Goal: Task Accomplishment & Management: Use online tool/utility

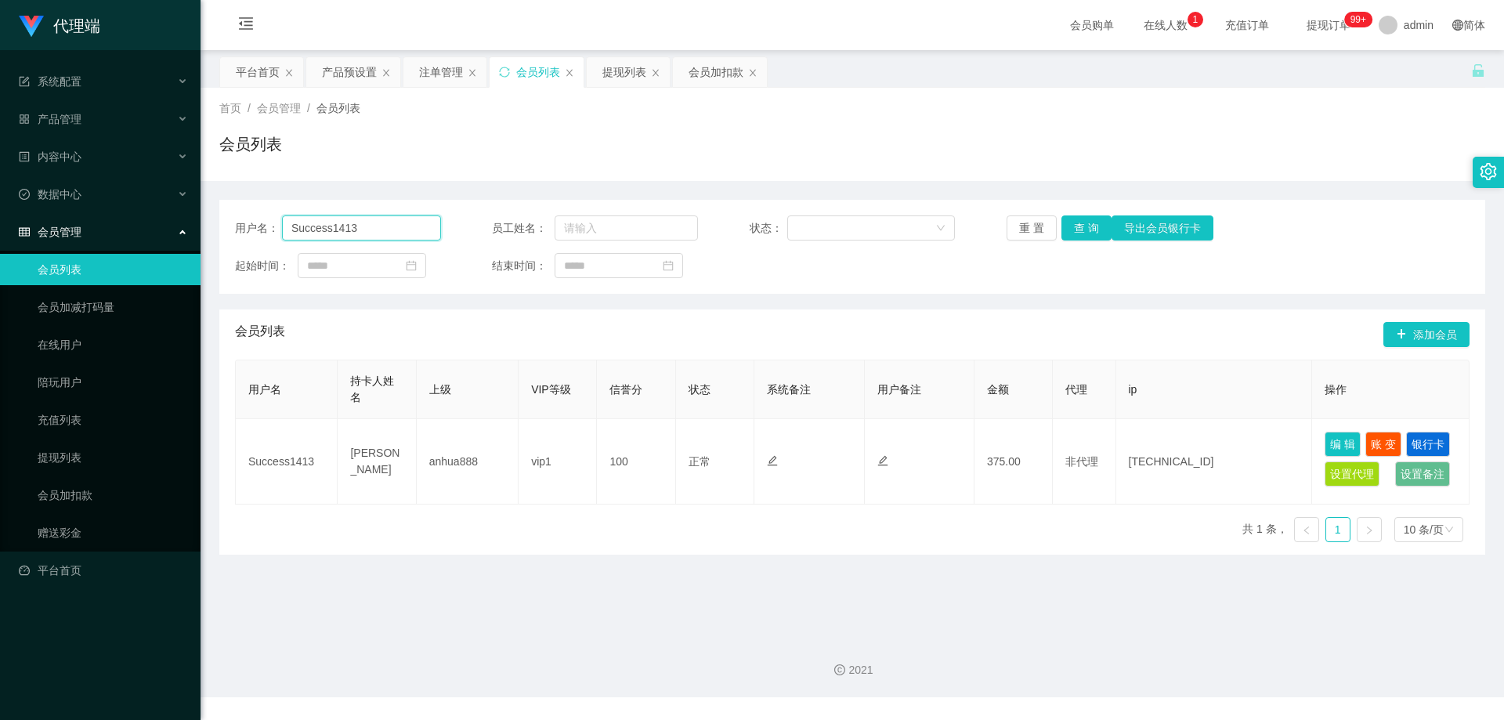
drag, startPoint x: 288, startPoint y: 220, endPoint x: 190, endPoint y: 214, distance: 97.4
click at [186, 215] on section "代理端 系统配置 产品管理 产品列表 产品预设置 开奖记录 注单管理 即时注单 内容中心 数据中心 会员管理 会员列表 会员加减打码量 在线用户 陪玩用户 充…" at bounding box center [752, 348] width 1504 height 697
paste input "2695758569"
type input "2695758569"
click at [1083, 230] on button "查 询" at bounding box center [1087, 227] width 50 height 25
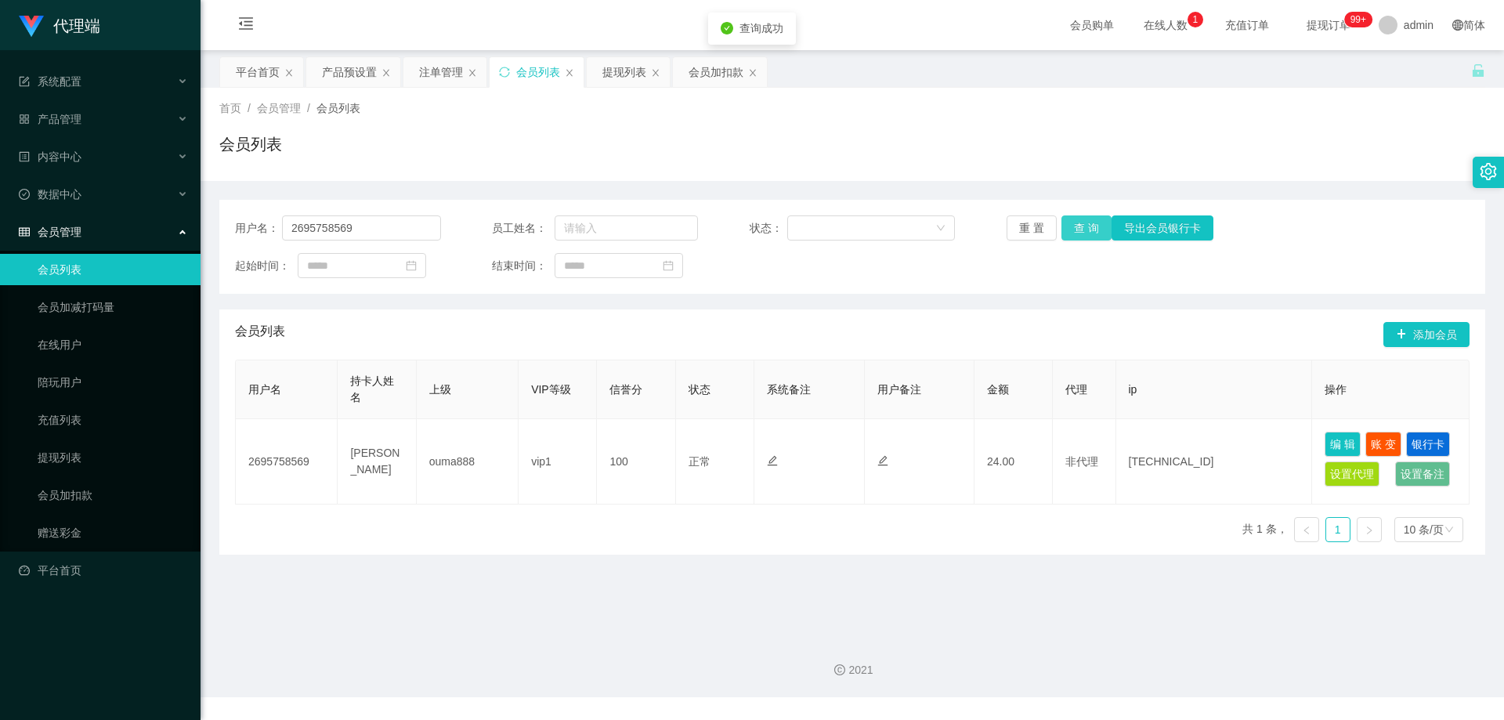
click at [1083, 230] on button "查 询" at bounding box center [1087, 227] width 50 height 25
drag, startPoint x: 378, startPoint y: 230, endPoint x: 223, endPoint y: 217, distance: 155.7
click at [223, 217] on div "用户名： 2695758569 员工姓名： 状态： 重 置 查 询 导出会员银行卡 起始时间： 结束时间：" at bounding box center [852, 247] width 1266 height 94
click at [608, 122] on div "首页 / 会员管理 / 会员列表 / 会员列表" at bounding box center [852, 134] width 1266 height 68
click at [619, 67] on div "提现列表" at bounding box center [624, 72] width 44 height 30
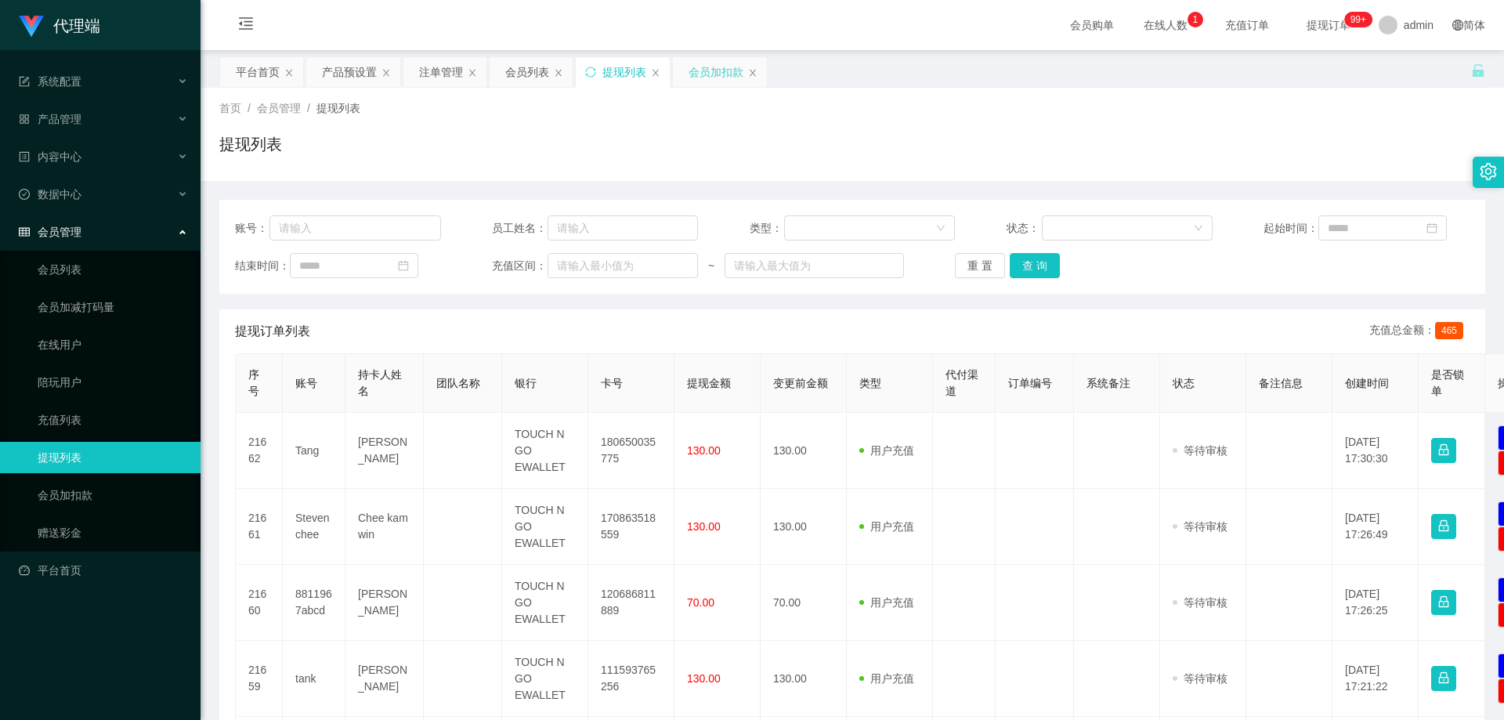
click at [713, 77] on div "会员加扣款" at bounding box center [716, 72] width 55 height 30
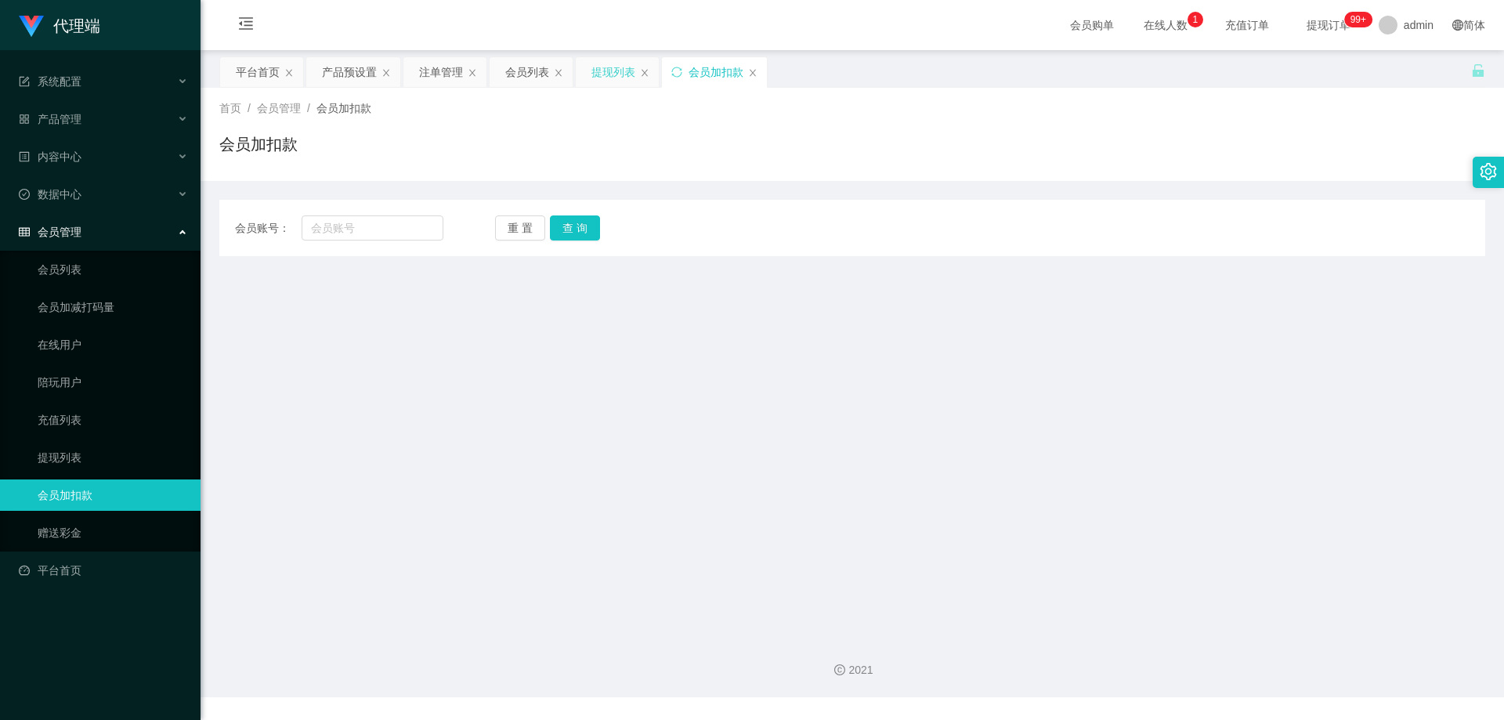
click at [606, 71] on div "提现列表" at bounding box center [614, 72] width 44 height 30
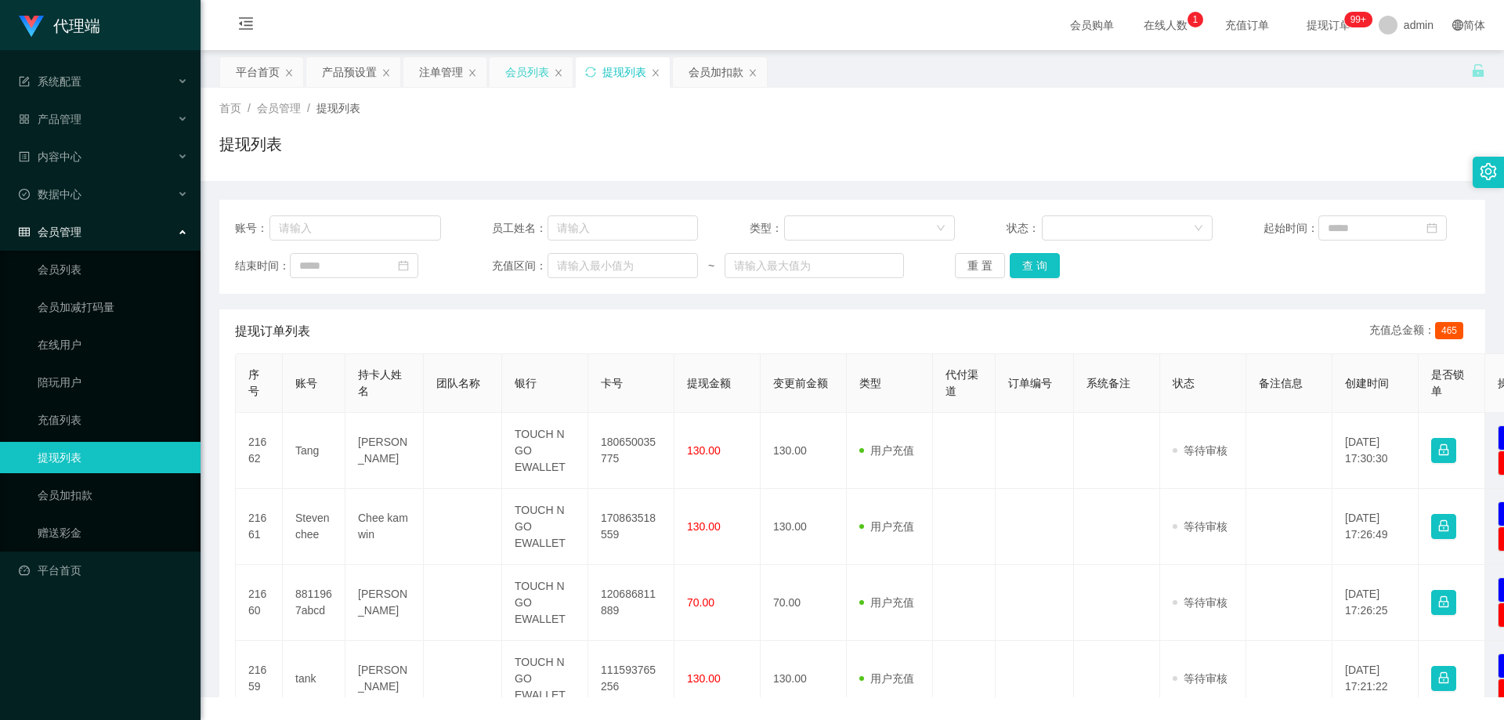
click at [520, 74] on div "会员列表" at bounding box center [527, 72] width 44 height 30
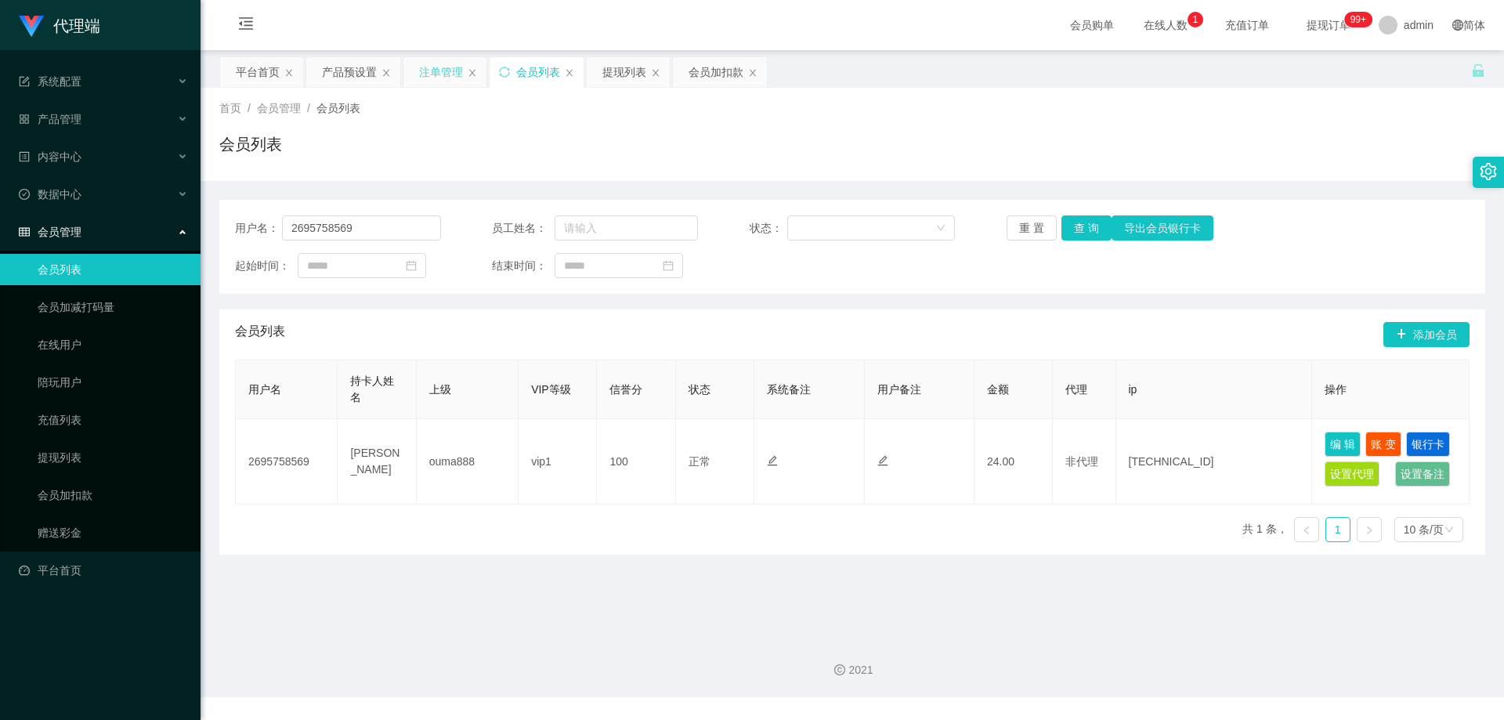
click at [450, 78] on div "注单管理" at bounding box center [441, 72] width 44 height 30
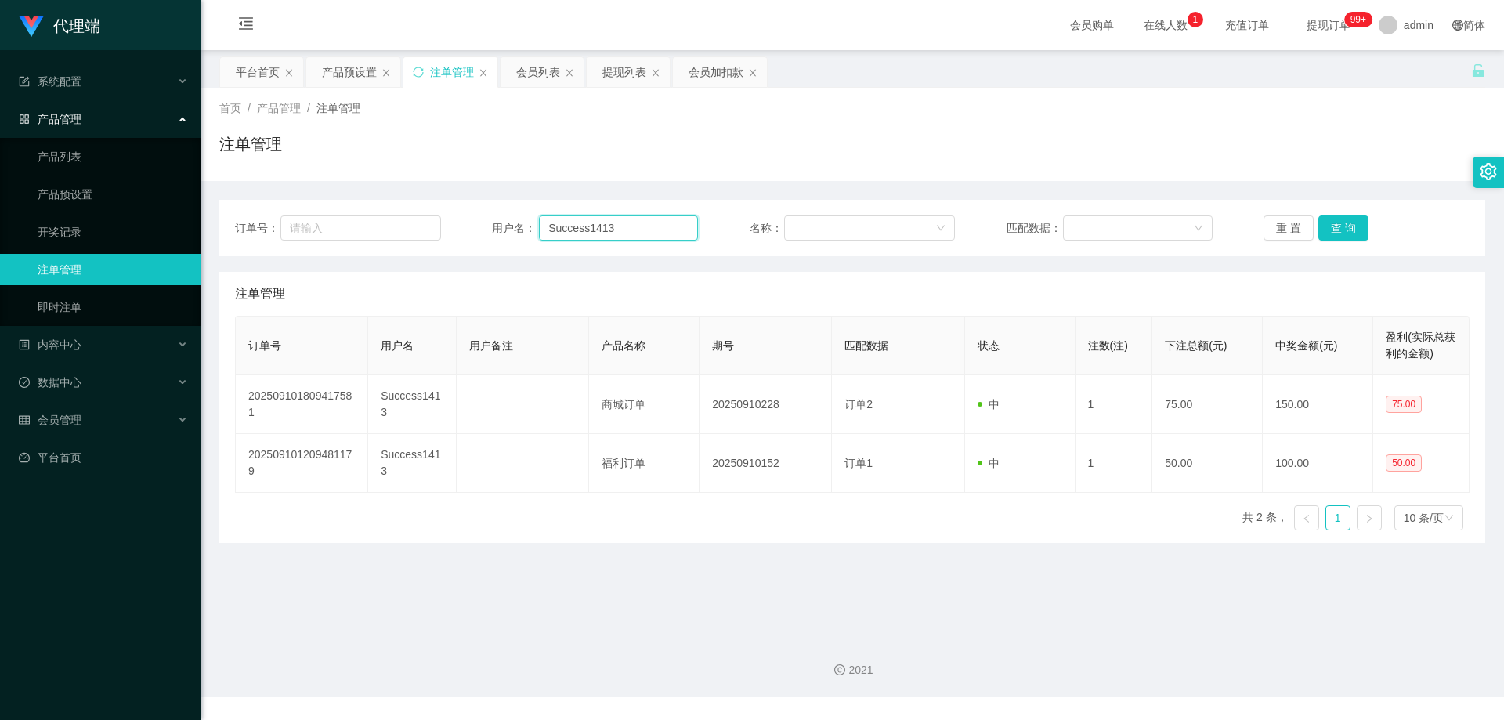
drag, startPoint x: 531, startPoint y: 215, endPoint x: 492, endPoint y: 211, distance: 39.4
click at [482, 213] on div "订单号： 用户名： Success1413 名称： 匹配数据： 重 置 查 询" at bounding box center [852, 228] width 1266 height 56
paste input "2695758569"
type input "2695758569"
click at [1348, 228] on button "查 询" at bounding box center [1344, 227] width 50 height 25
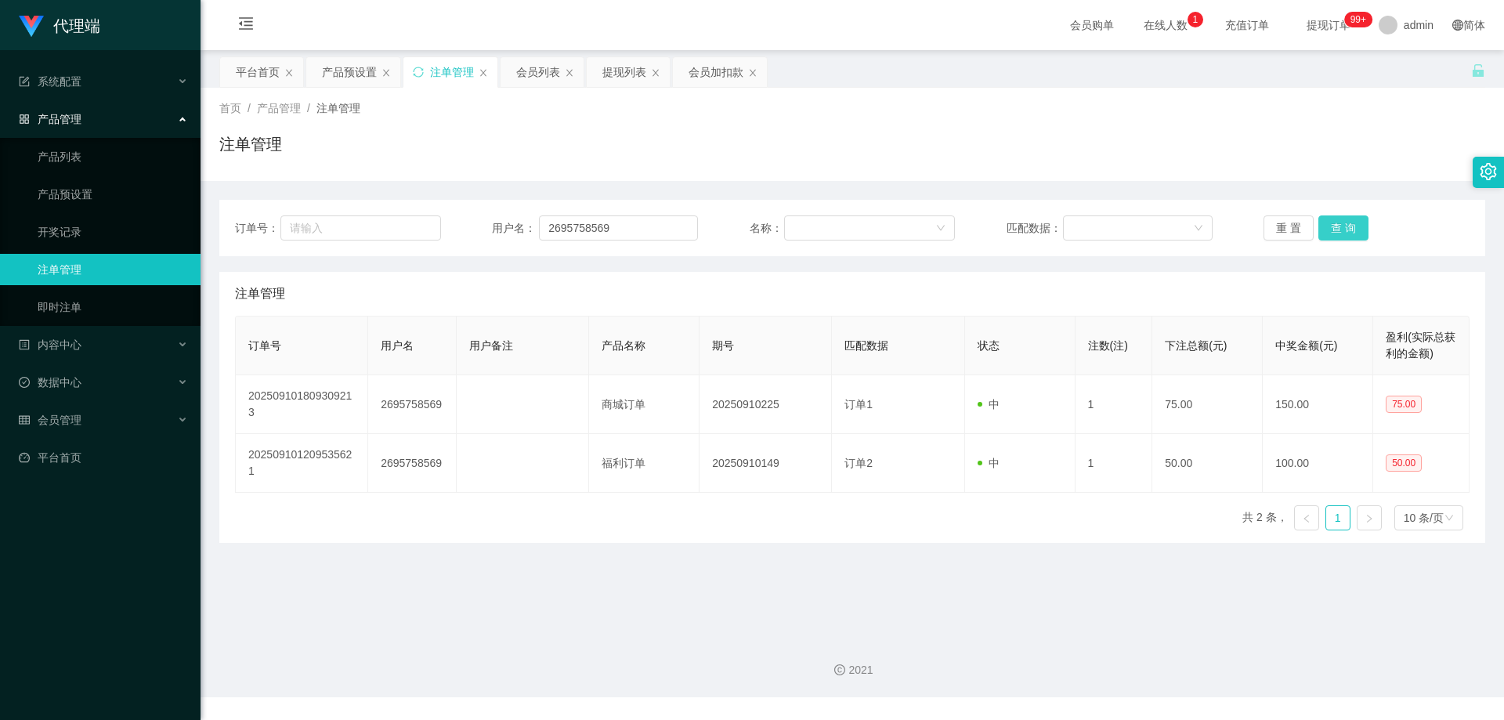
click at [1349, 228] on button "查 询" at bounding box center [1344, 227] width 50 height 25
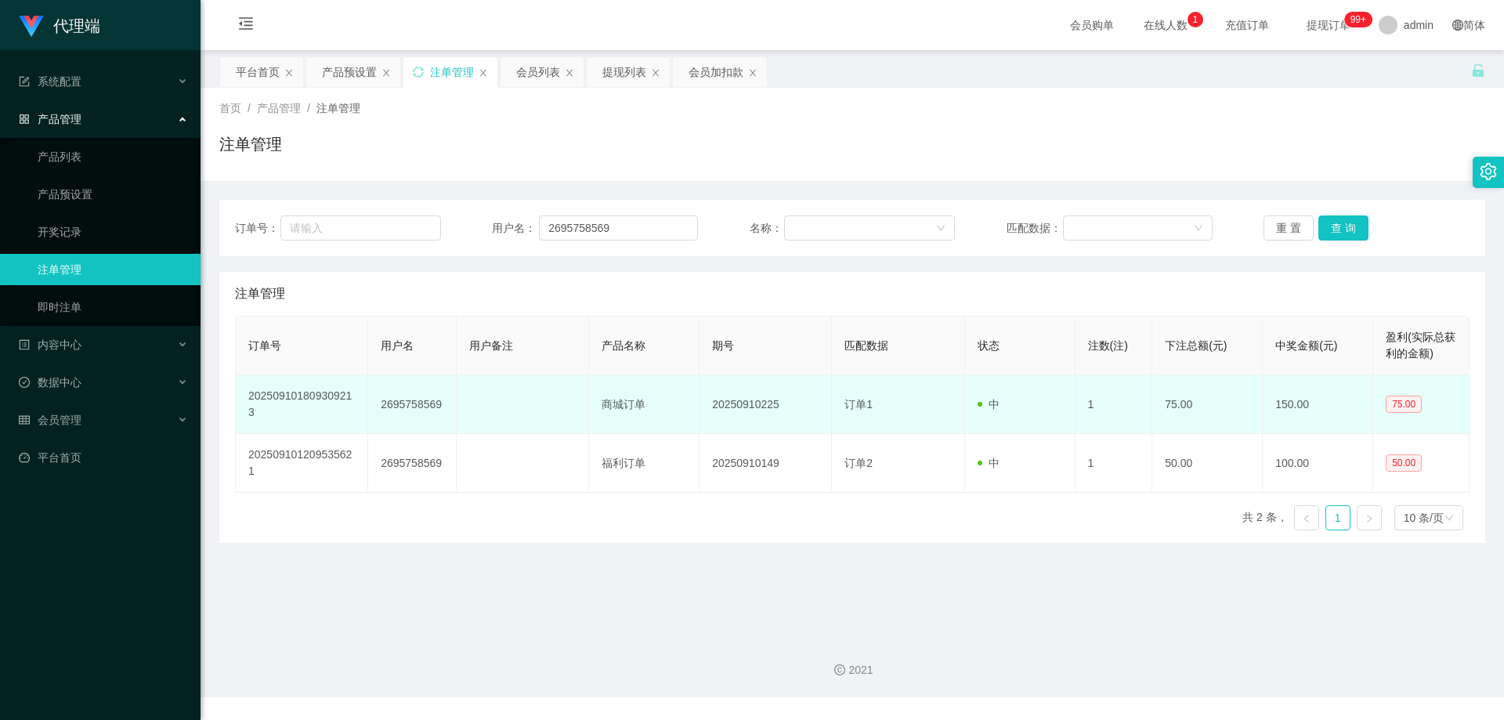
click at [520, 385] on td at bounding box center [523, 404] width 132 height 59
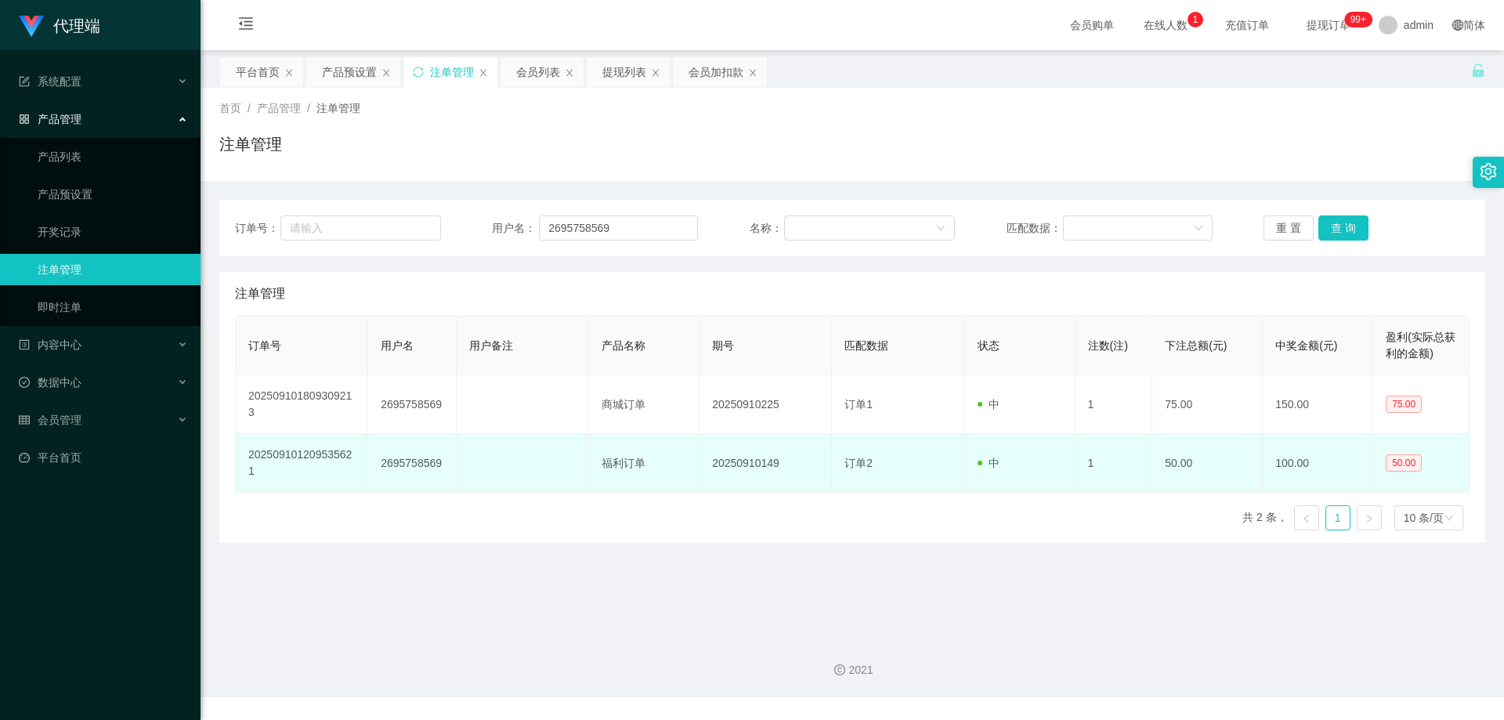
click at [489, 459] on td at bounding box center [523, 463] width 132 height 59
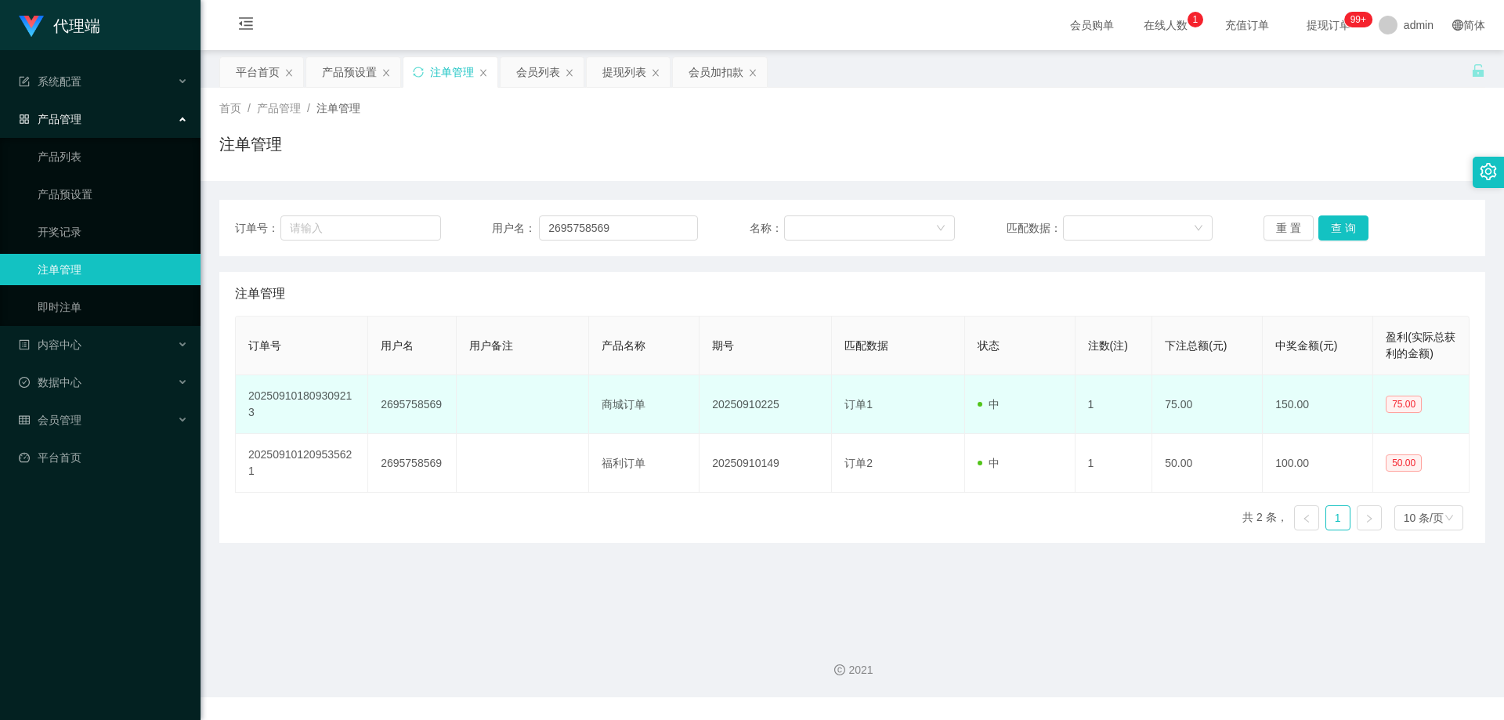
drag, startPoint x: 501, startPoint y: 385, endPoint x: 477, endPoint y: 451, distance: 69.1
click at [500, 392] on td at bounding box center [523, 404] width 132 height 59
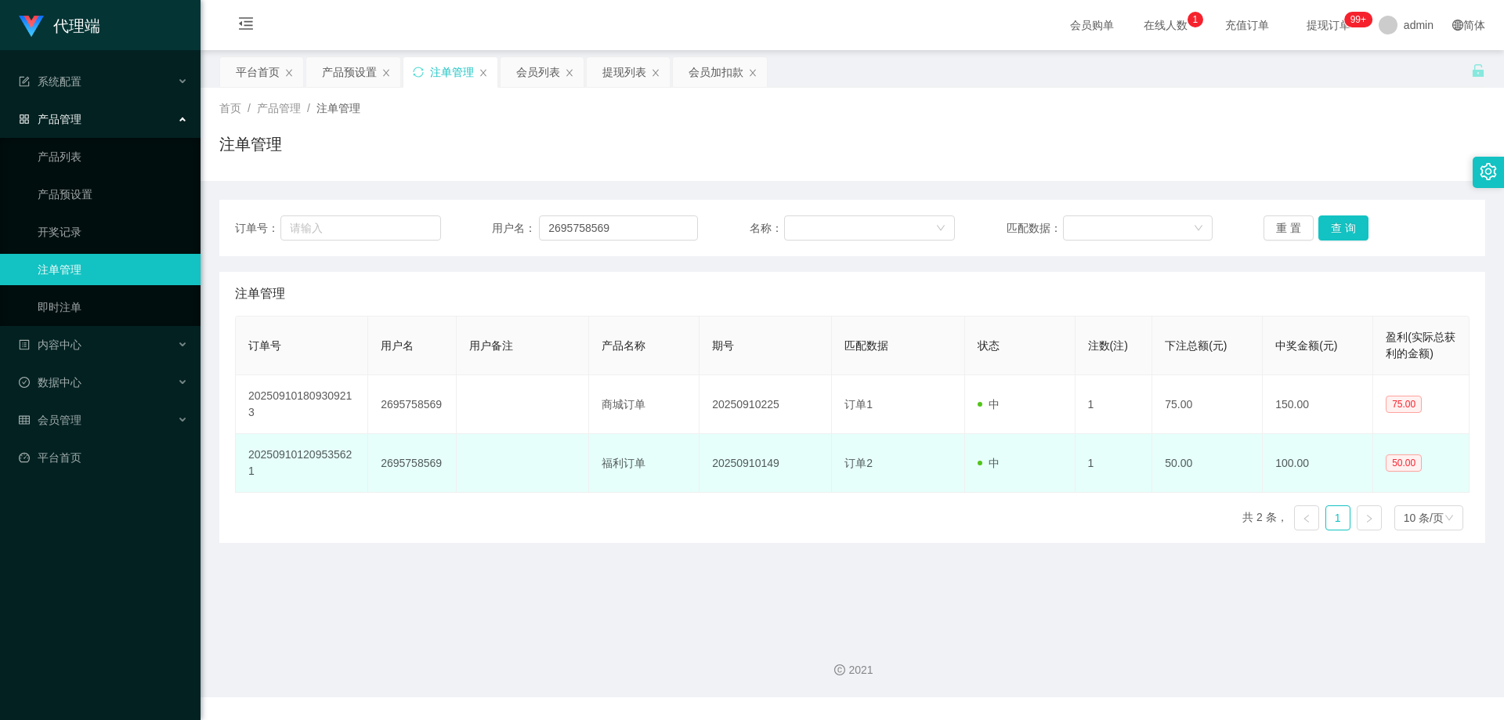
drag, startPoint x: 473, startPoint y: 469, endPoint x: 481, endPoint y: 451, distance: 19.6
click at [476, 465] on td at bounding box center [523, 463] width 132 height 59
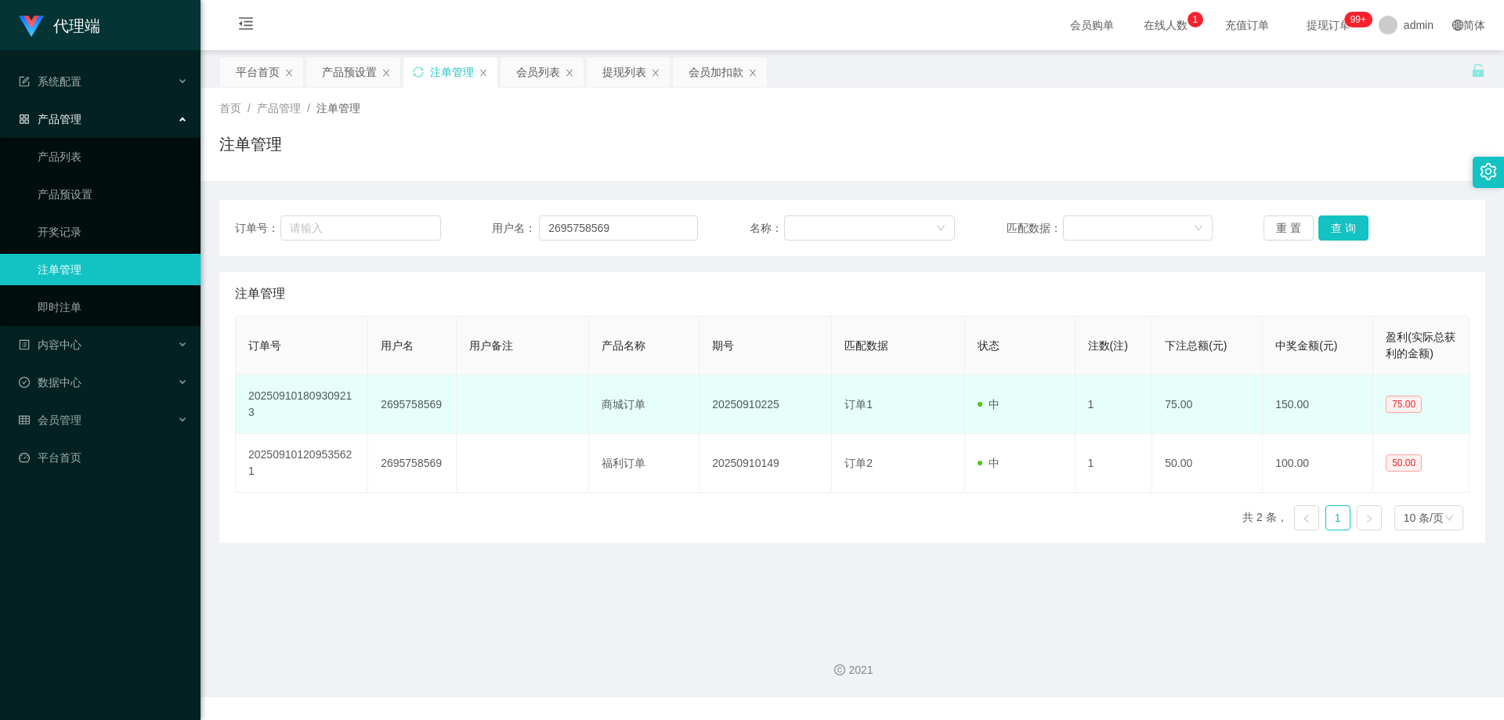
drag, startPoint x: 498, startPoint y: 401, endPoint x: 498, endPoint y: 410, distance: 8.6
click at [498, 405] on td at bounding box center [523, 404] width 132 height 59
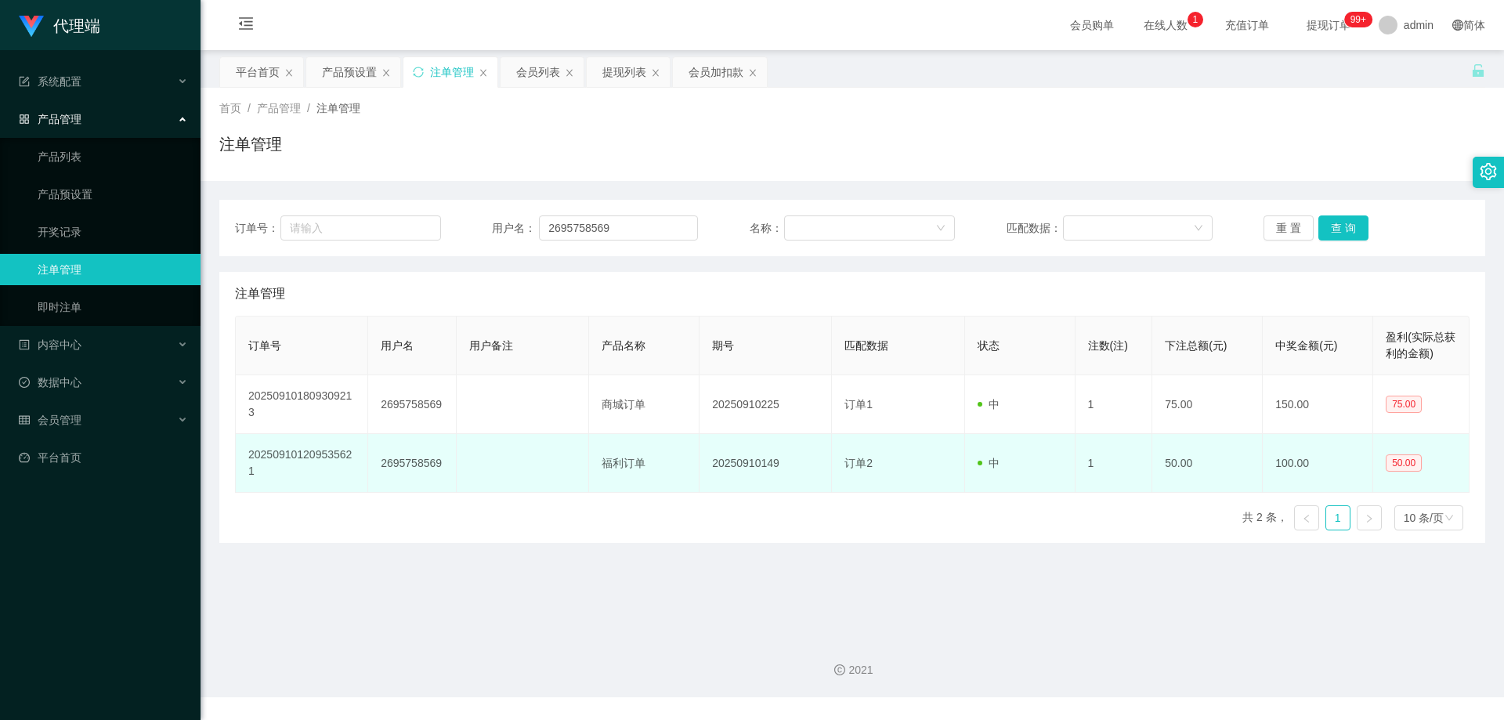
click at [502, 458] on td at bounding box center [523, 463] width 132 height 59
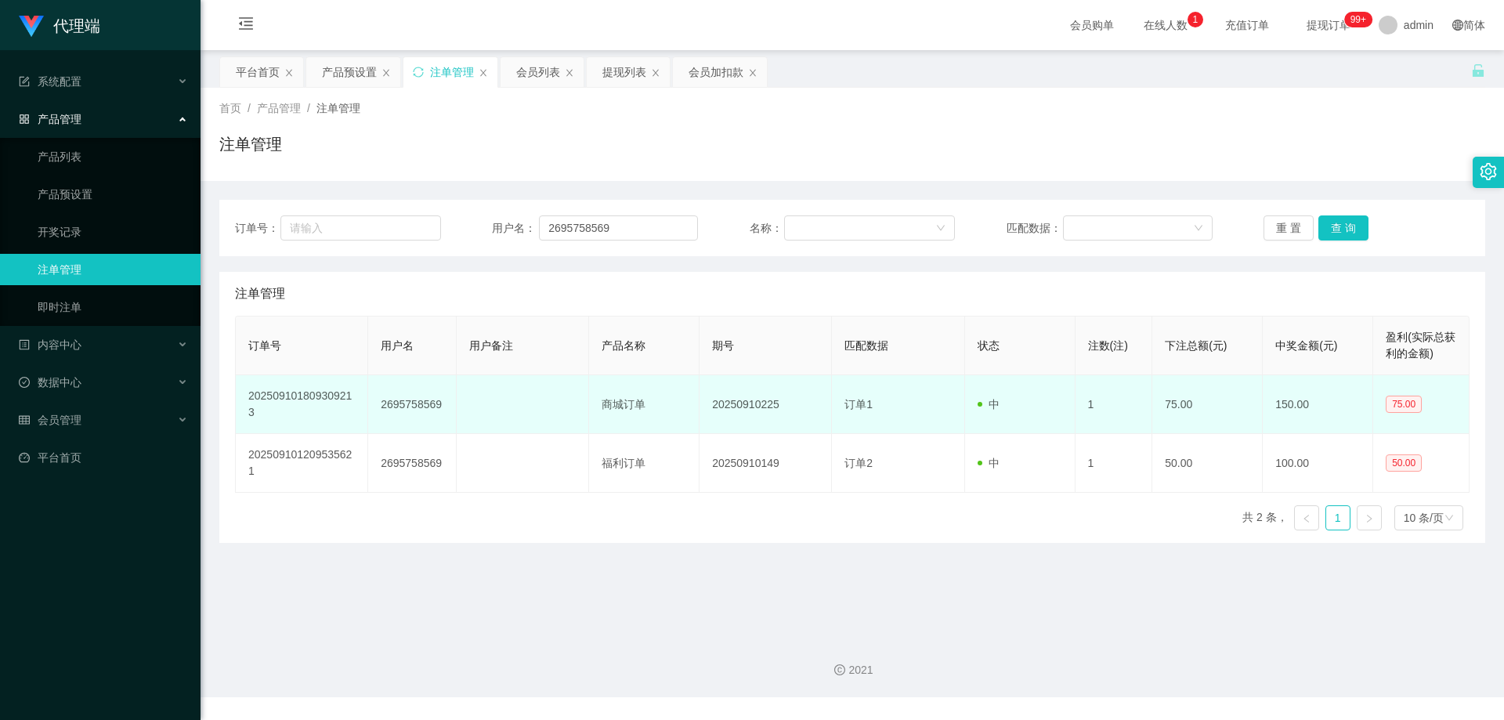
drag, startPoint x: 497, startPoint y: 399, endPoint x: 493, endPoint y: 438, distance: 39.4
click at [497, 400] on td at bounding box center [523, 404] width 132 height 59
drag, startPoint x: 493, startPoint y: 438, endPoint x: 501, endPoint y: 396, distance: 42.4
click at [494, 436] on td at bounding box center [523, 463] width 132 height 59
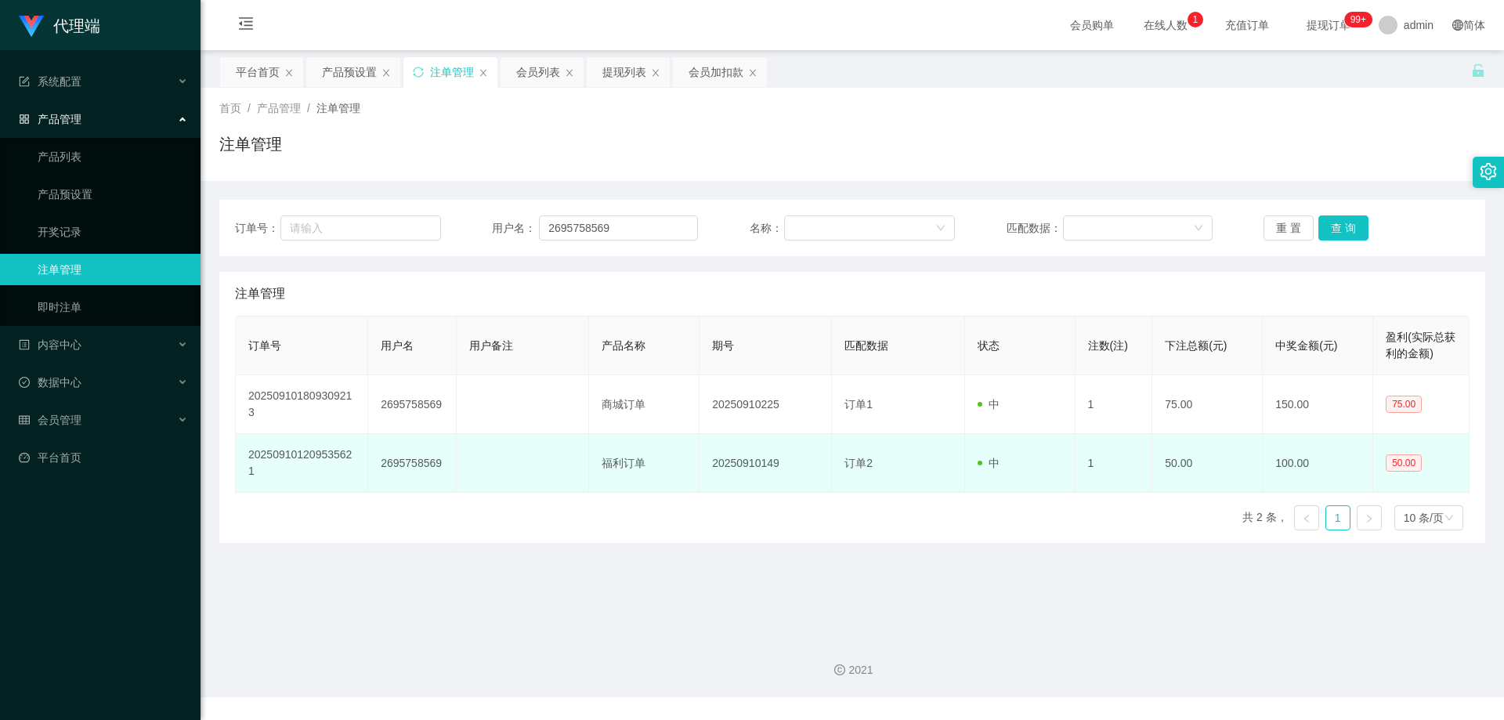
drag, startPoint x: 501, startPoint y: 396, endPoint x: 494, endPoint y: 452, distance: 56.1
click at [502, 412] on td at bounding box center [523, 404] width 132 height 59
click at [494, 452] on td at bounding box center [523, 463] width 132 height 59
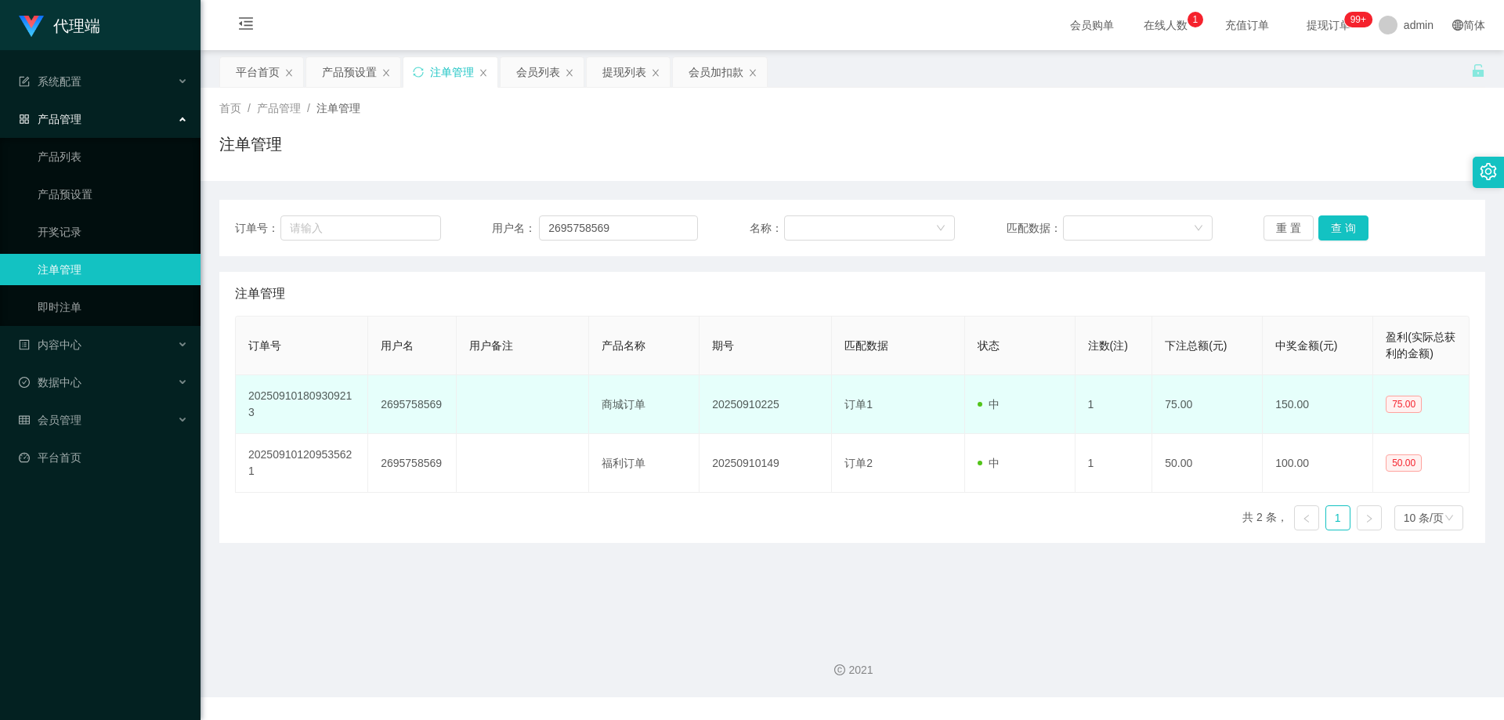
drag, startPoint x: 495, startPoint y: 421, endPoint x: 494, endPoint y: 431, distance: 10.2
click at [495, 422] on td at bounding box center [523, 404] width 132 height 59
drag, startPoint x: 493, startPoint y: 452, endPoint x: 500, endPoint y: 410, distance: 42.9
click at [493, 451] on td at bounding box center [523, 463] width 132 height 59
click at [500, 406] on td at bounding box center [523, 404] width 132 height 59
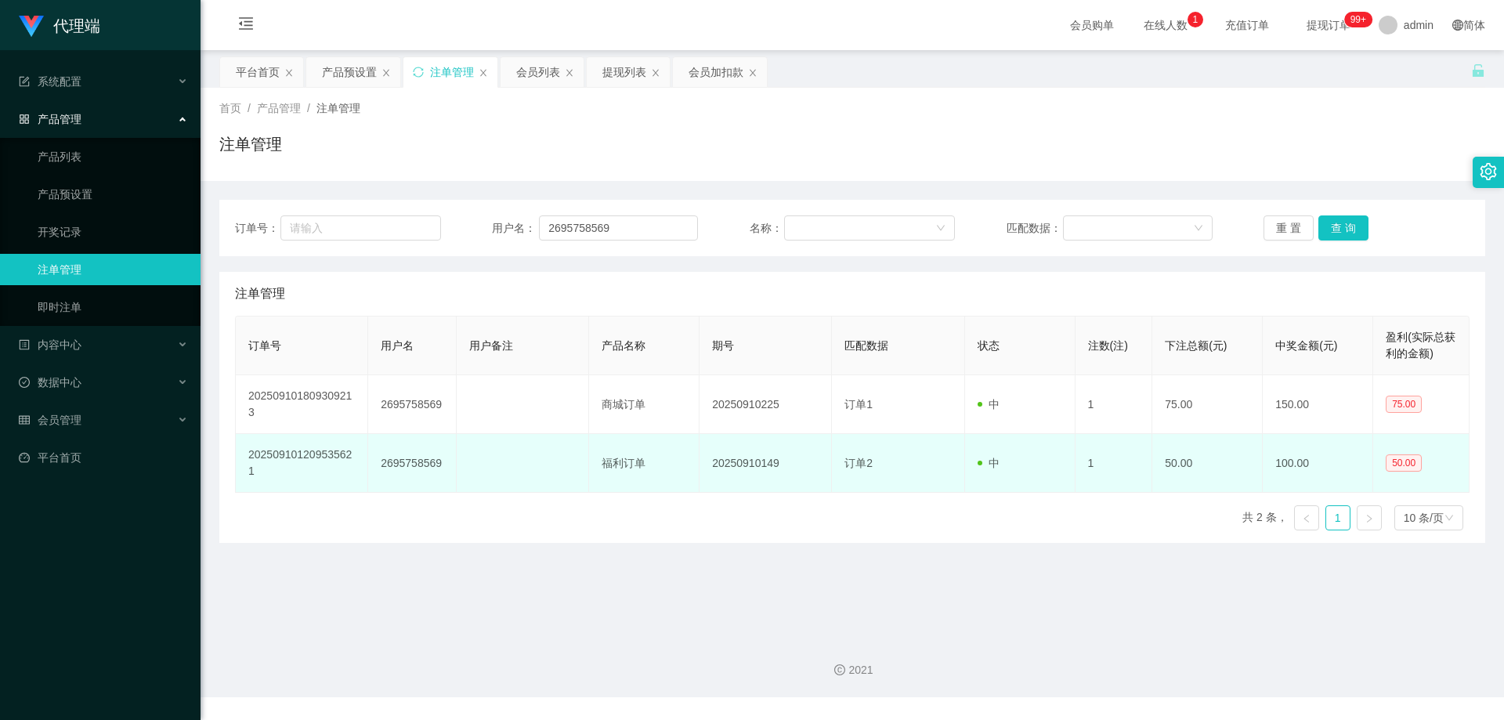
click at [490, 454] on td at bounding box center [523, 463] width 132 height 59
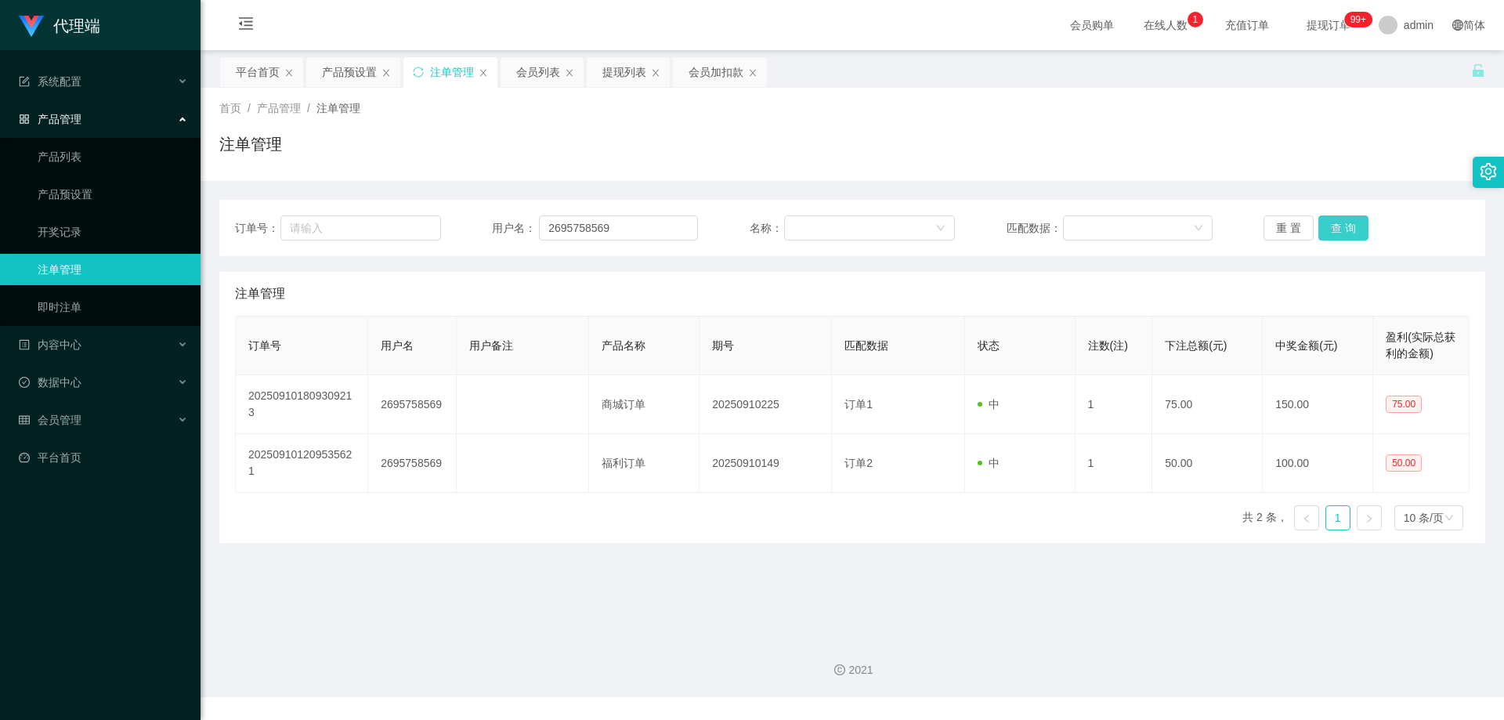
click at [1327, 225] on button "查 询" at bounding box center [1344, 227] width 50 height 25
